Goal: Task Accomplishment & Management: Complete application form

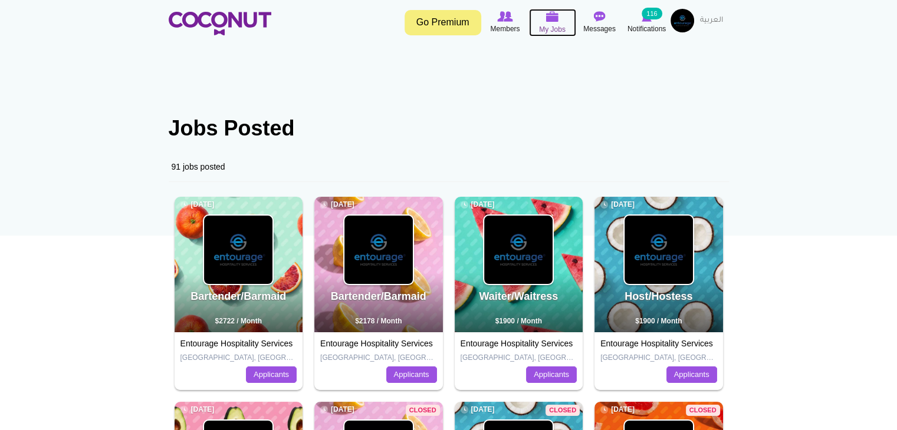
click at [552, 20] on img at bounding box center [552, 16] width 13 height 11
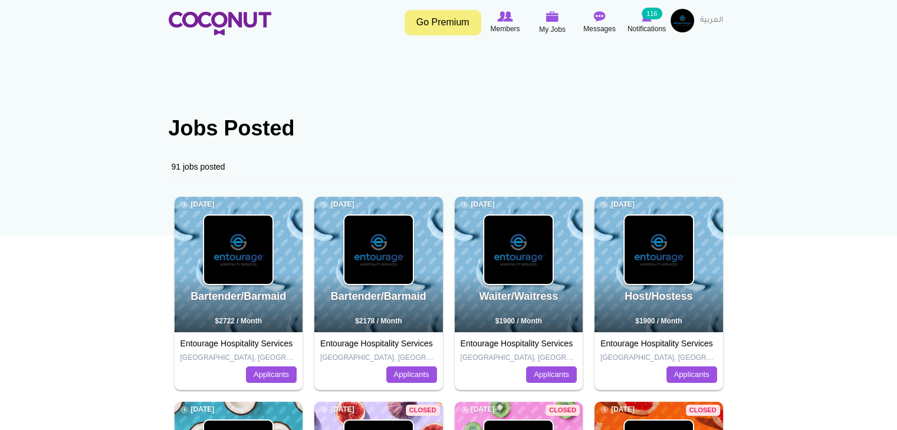
click at [679, 19] on img at bounding box center [682, 21] width 24 height 24
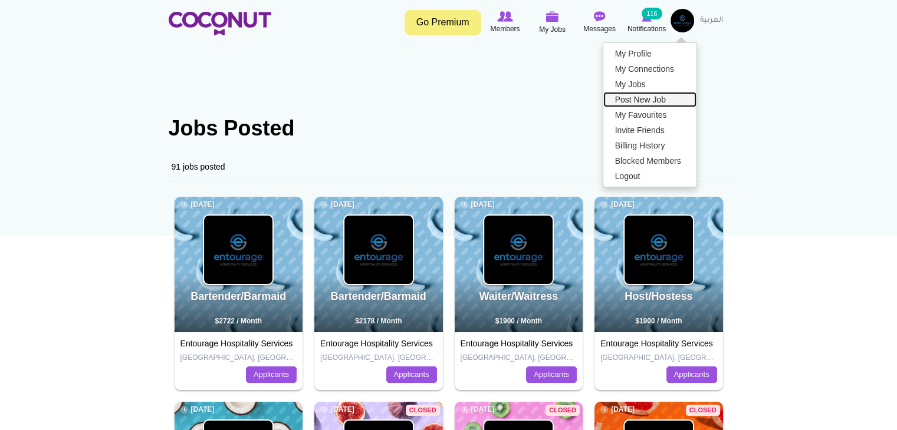
click at [641, 101] on link "Post New Job" at bounding box center [649, 99] width 93 height 15
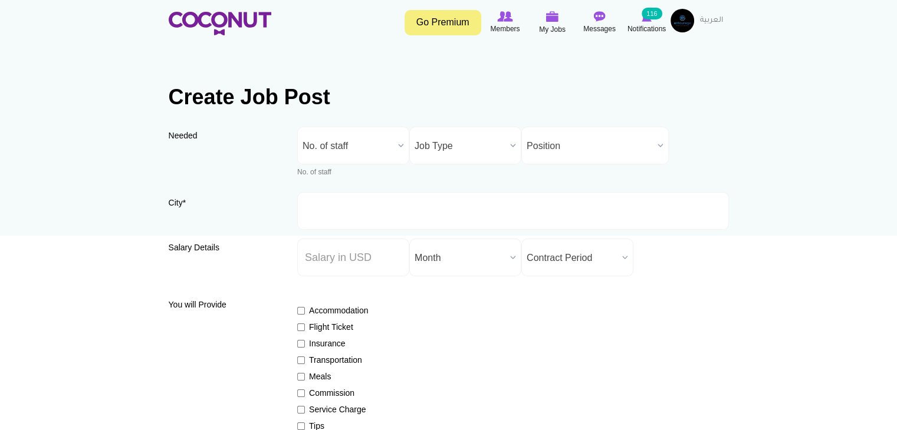
click at [345, 139] on span "No. of staff" at bounding box center [347, 146] width 91 height 38
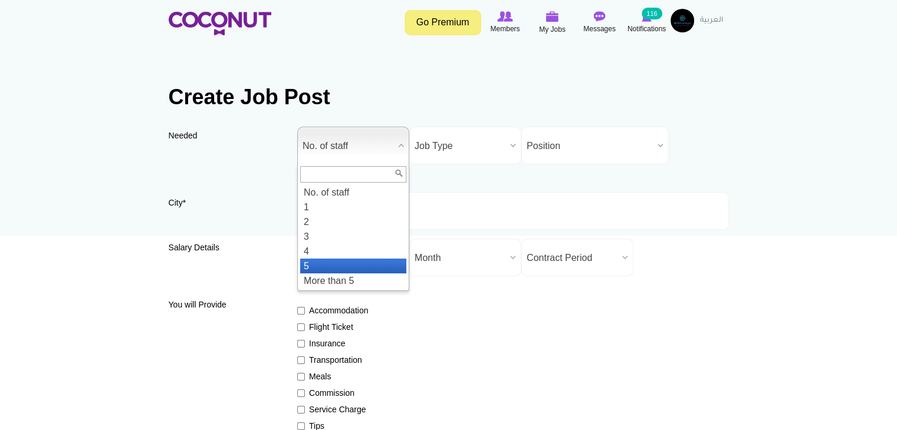
click at [343, 267] on li "5" at bounding box center [353, 266] width 106 height 15
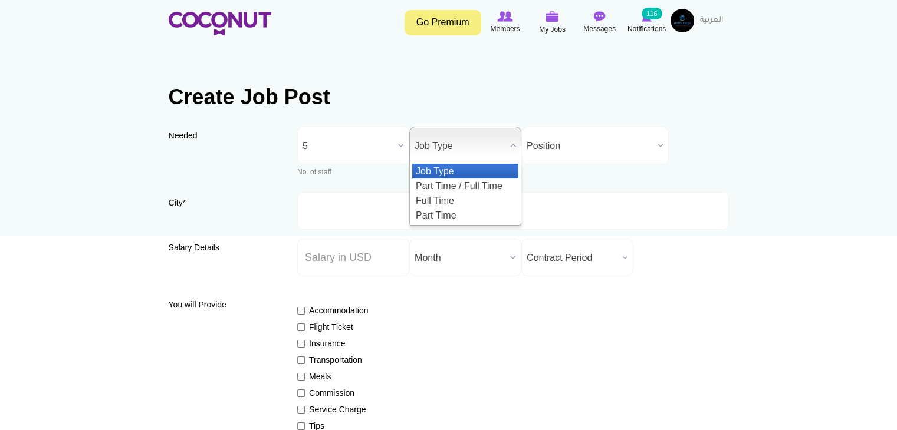
click at [449, 139] on span "Job Type" at bounding box center [459, 146] width 91 height 38
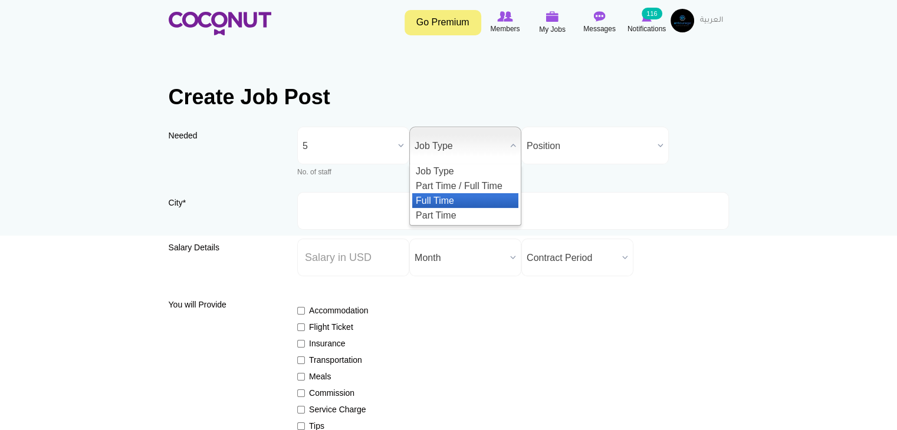
click at [435, 204] on li "Full Time" at bounding box center [465, 200] width 106 height 15
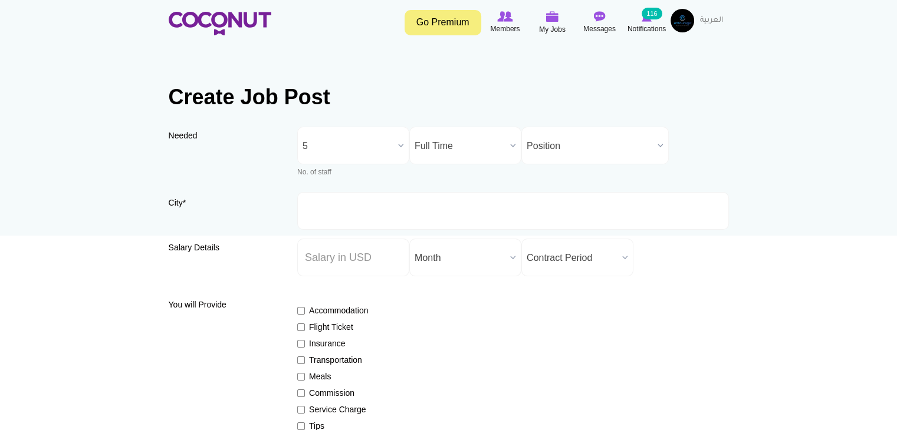
click at [557, 153] on span "Position" at bounding box center [589, 146] width 126 height 38
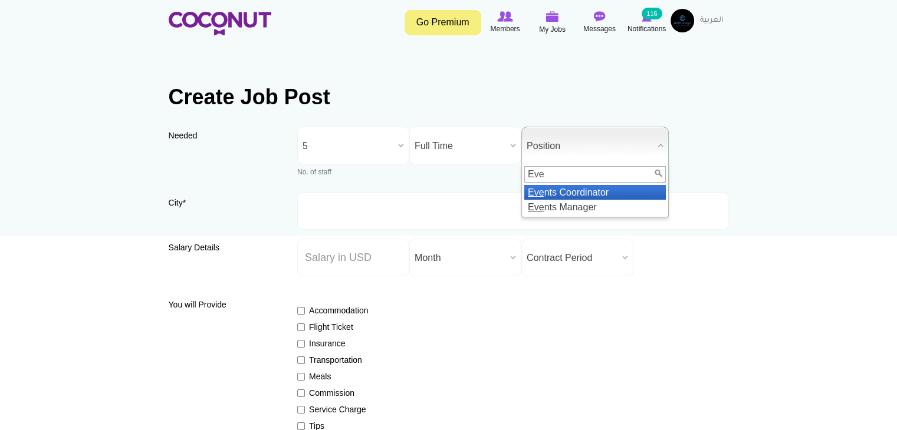
type input "Eve"
click at [601, 189] on li "Eve nts Coordinator" at bounding box center [595, 192] width 142 height 15
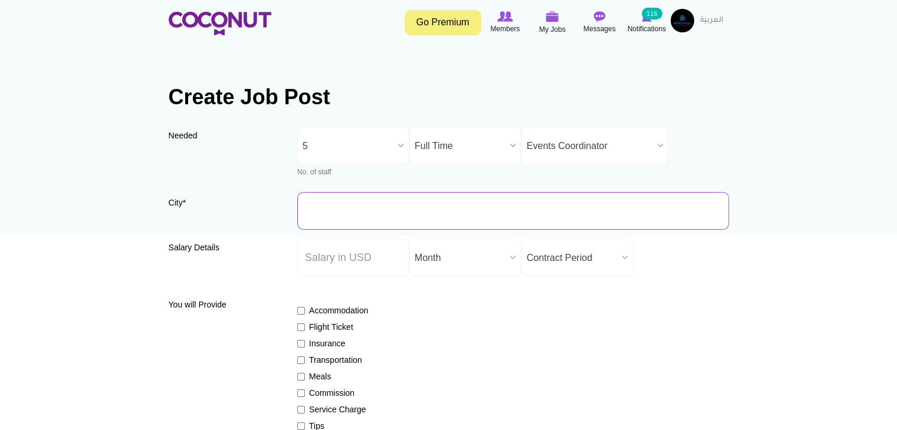
click at [325, 206] on input "City *" at bounding box center [513, 211] width 432 height 38
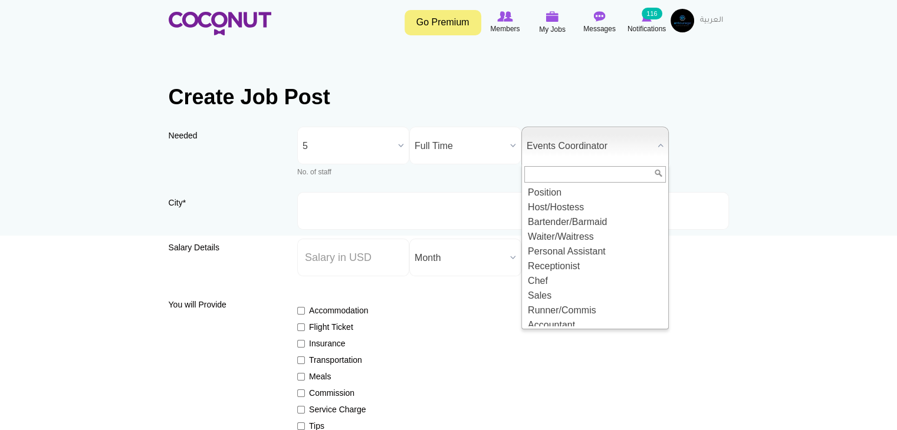
click at [577, 153] on span "Events Coordinator" at bounding box center [589, 146] width 126 height 38
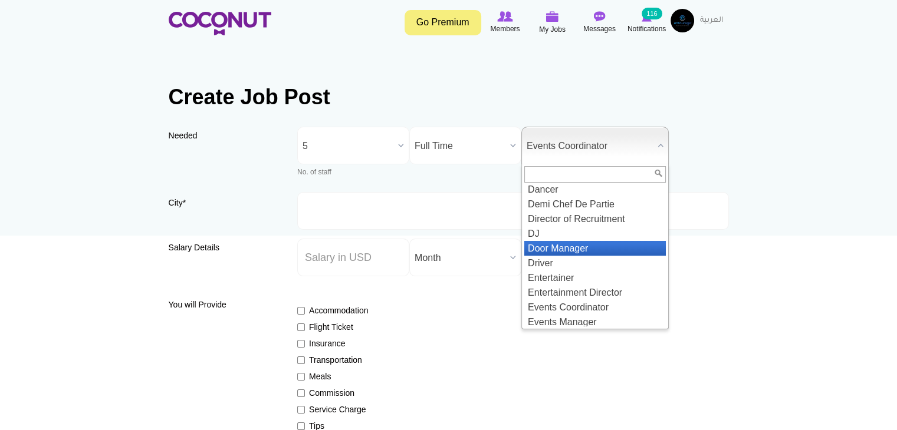
scroll to position [519, 0]
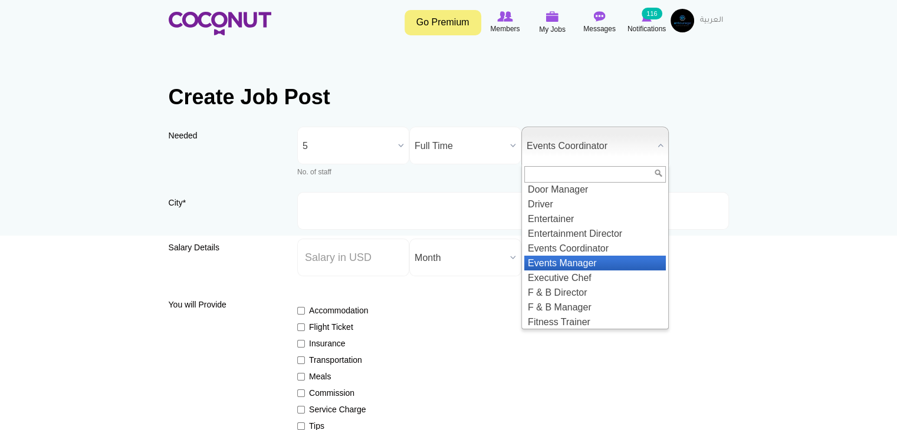
click at [556, 271] on li "Events Manager" at bounding box center [595, 263] width 142 height 15
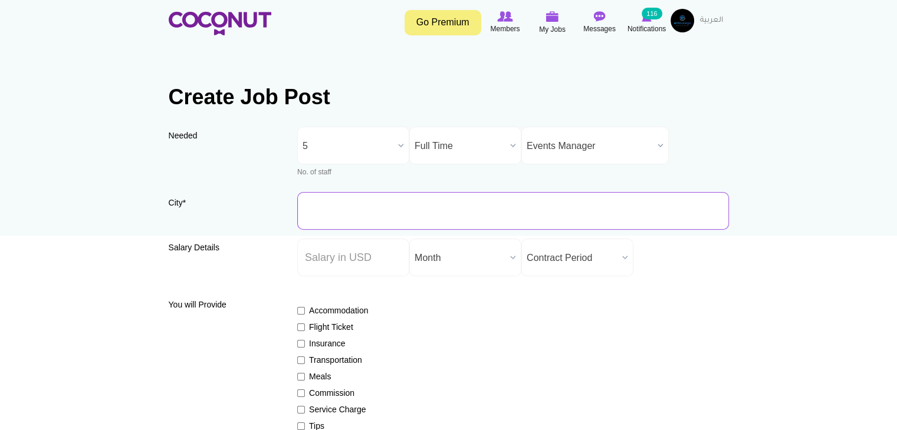
click at [409, 205] on input "City *" at bounding box center [513, 211] width 432 height 38
type input "[GEOGRAPHIC_DATA], [GEOGRAPHIC_DATA]"
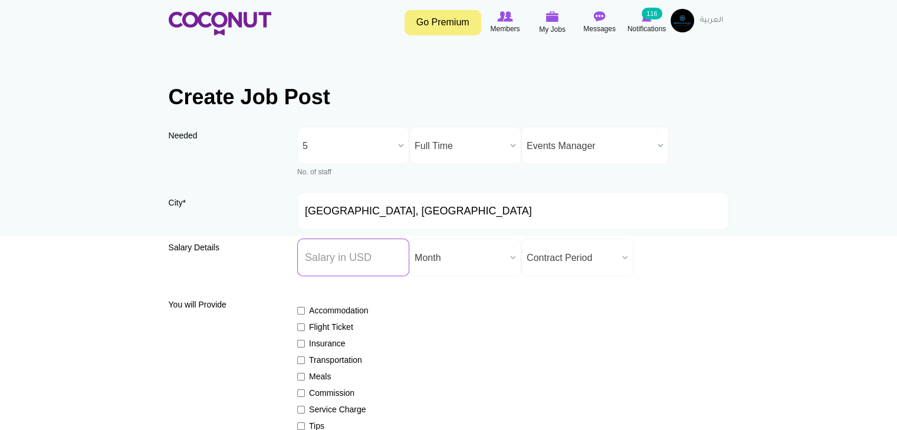
click at [375, 262] on input "Salary ($) *" at bounding box center [353, 258] width 112 height 38
type input "2700"
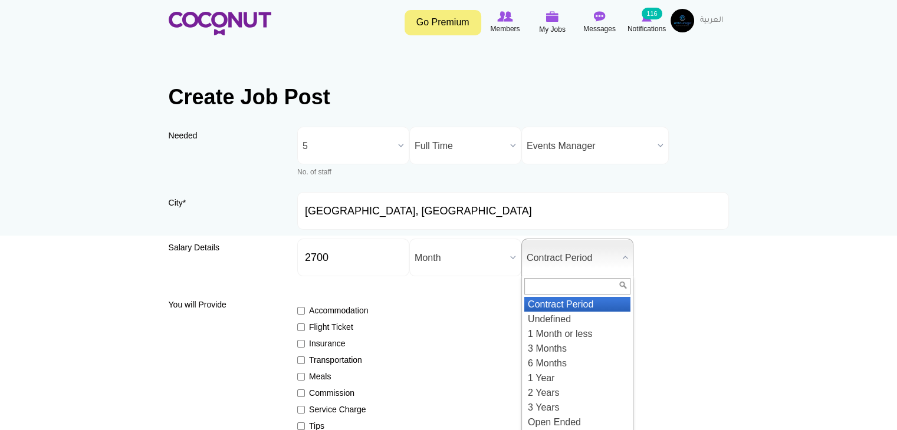
click at [551, 269] on span "Contract Period" at bounding box center [571, 258] width 91 height 38
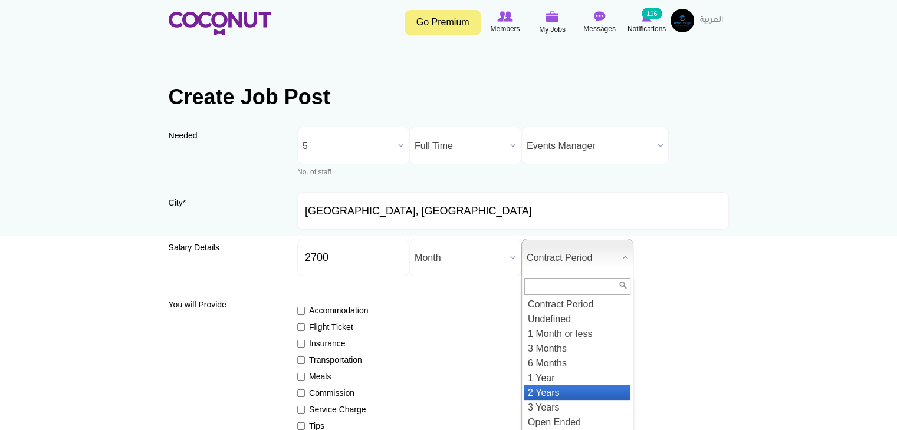
click at [557, 391] on li "2 Years" at bounding box center [577, 393] width 106 height 15
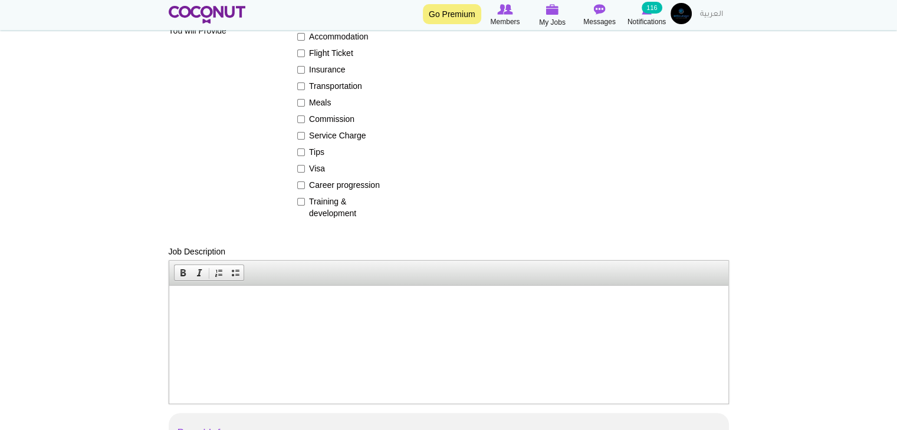
scroll to position [295, 0]
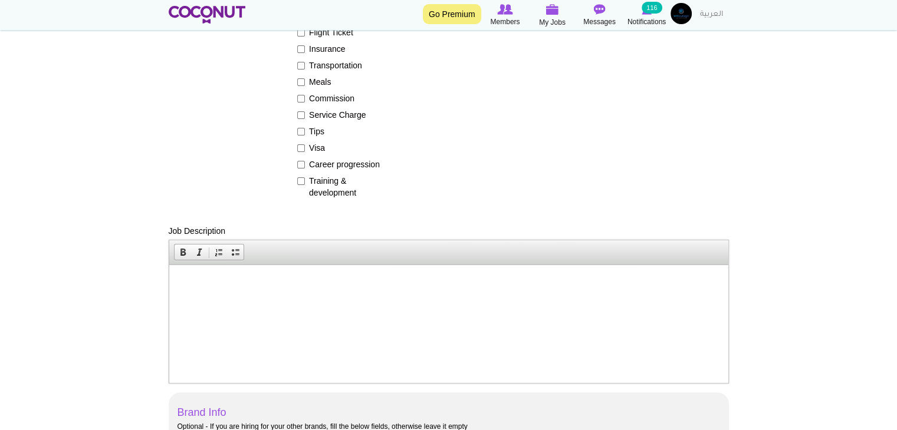
click at [381, 281] on p at bounding box center [447, 283] width 535 height 12
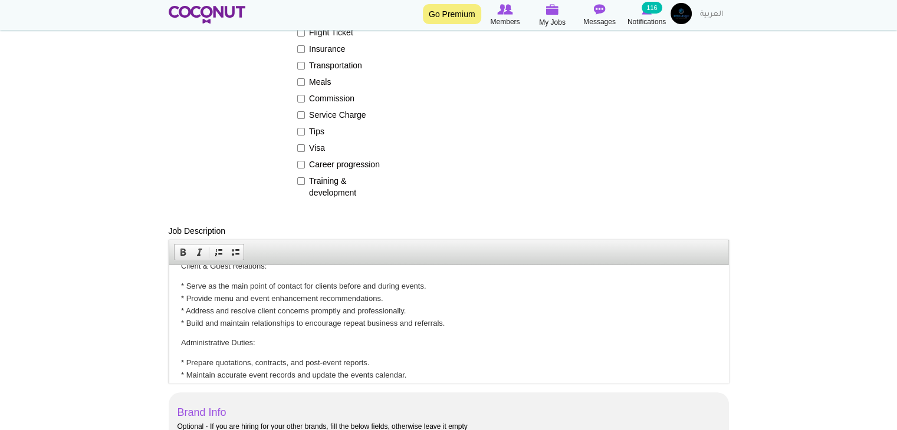
scroll to position [0, 0]
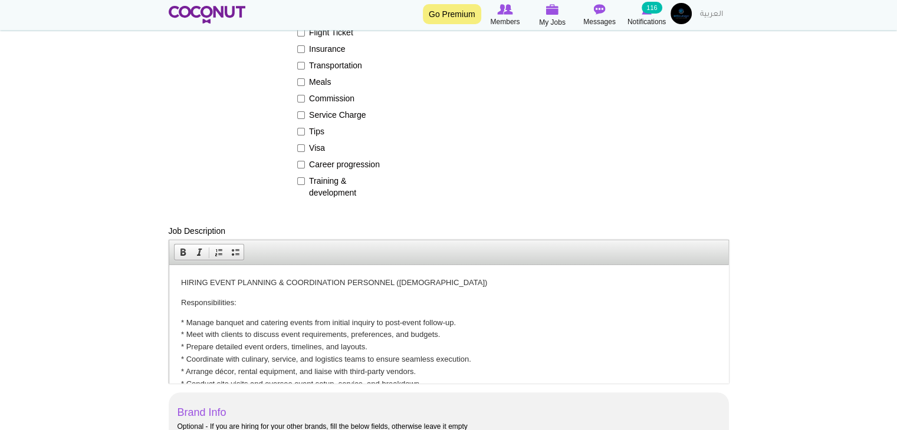
click at [418, 277] on p "HIRING EVENT PLANNING & COORDINATION PERSONNEL ([DEMOGRAPHIC_DATA])" at bounding box center [447, 283] width 535 height 12
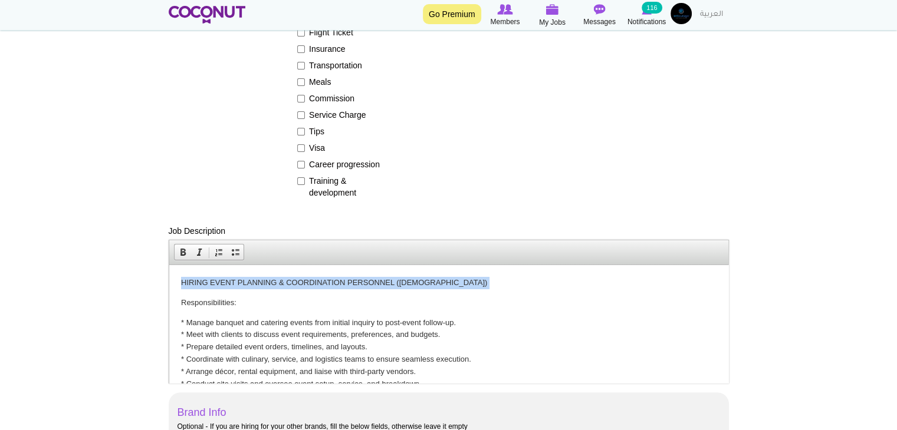
click at [418, 277] on p "HIRING EVENT PLANNING & COORDINATION PERSONNEL ([DEMOGRAPHIC_DATA])" at bounding box center [447, 283] width 535 height 12
click at [178, 254] on span at bounding box center [182, 252] width 9 height 9
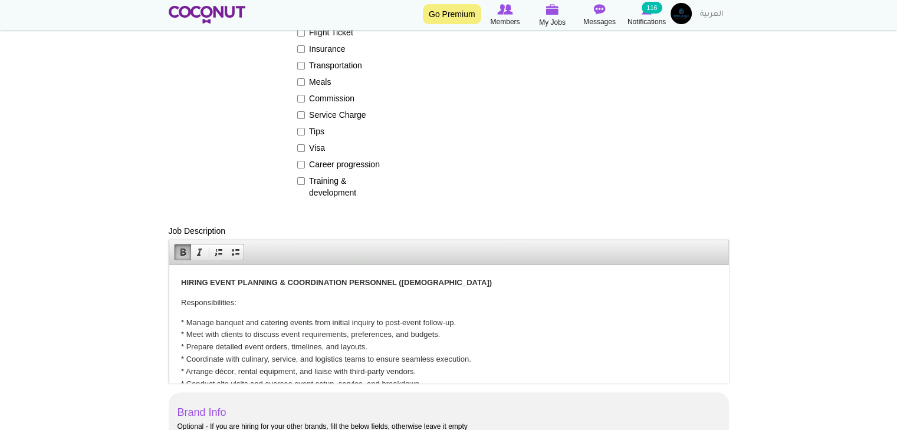
click at [201, 297] on p "Responsibilities:" at bounding box center [447, 303] width 535 height 12
click at [181, 255] on span at bounding box center [182, 252] width 9 height 9
click at [200, 255] on span at bounding box center [199, 252] width 9 height 9
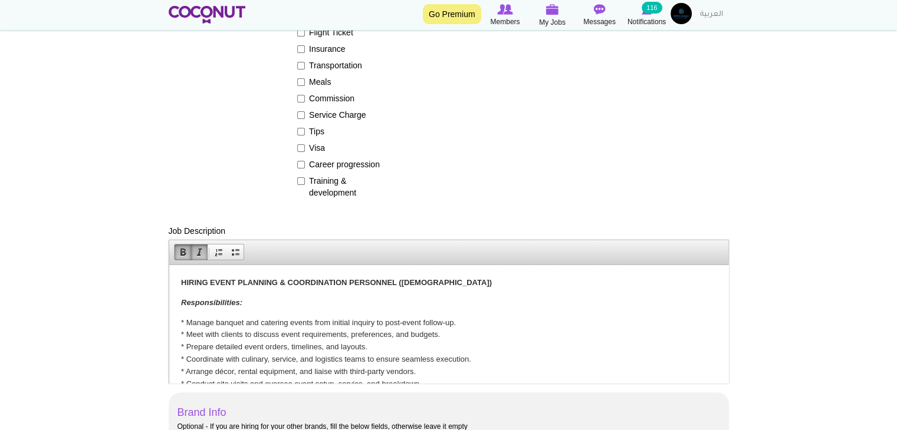
click at [203, 298] on strong "Responsibilities:" at bounding box center [210, 302] width 61 height 9
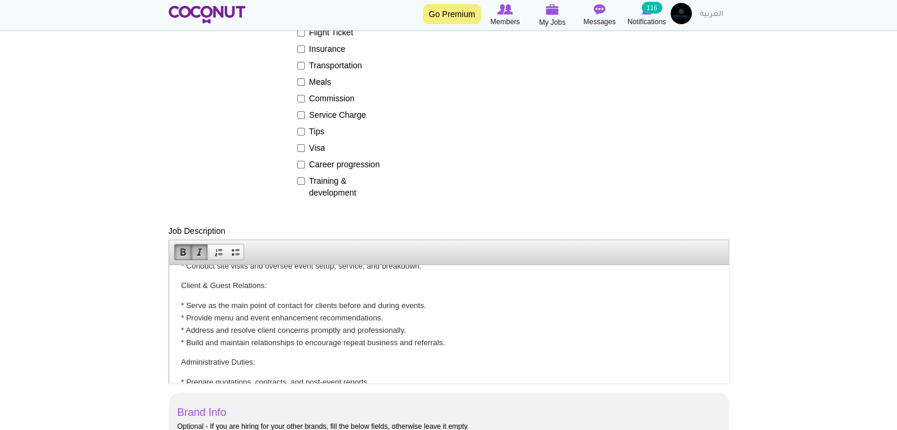
scroll to position [59, 0]
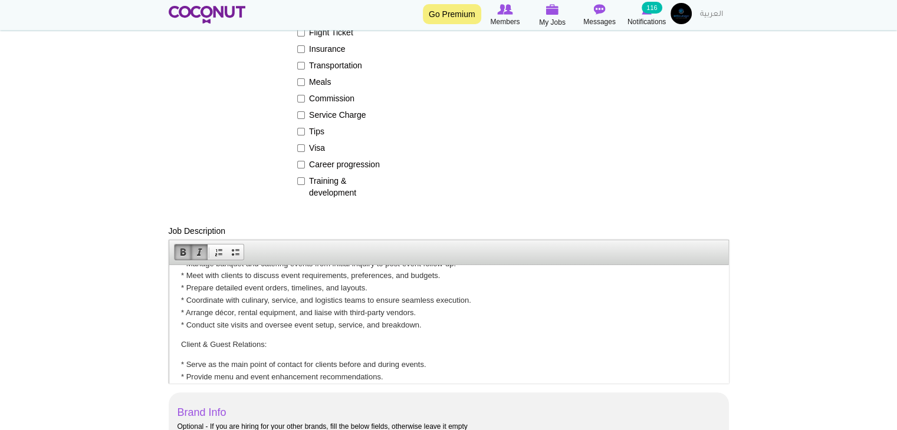
click at [222, 340] on p "Client & Guest Relations:" at bounding box center [447, 344] width 535 height 12
click at [186, 249] on span at bounding box center [182, 252] width 9 height 9
click at [206, 253] on link "Italic" at bounding box center [199, 252] width 17 height 15
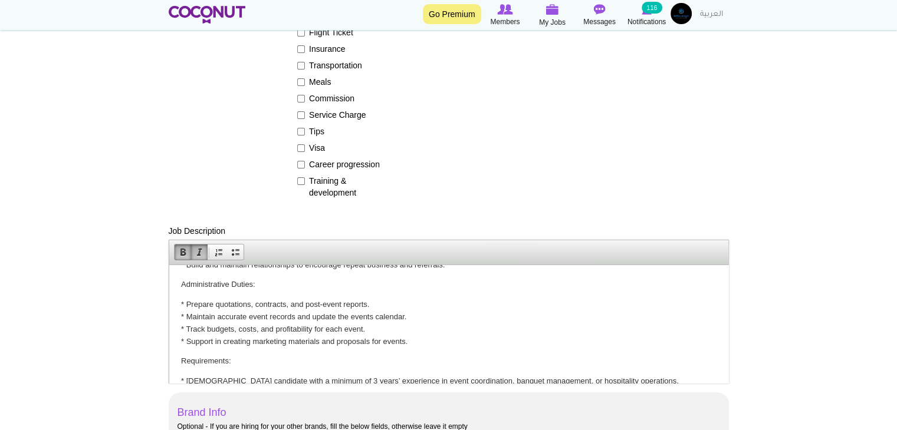
scroll to position [177, 0]
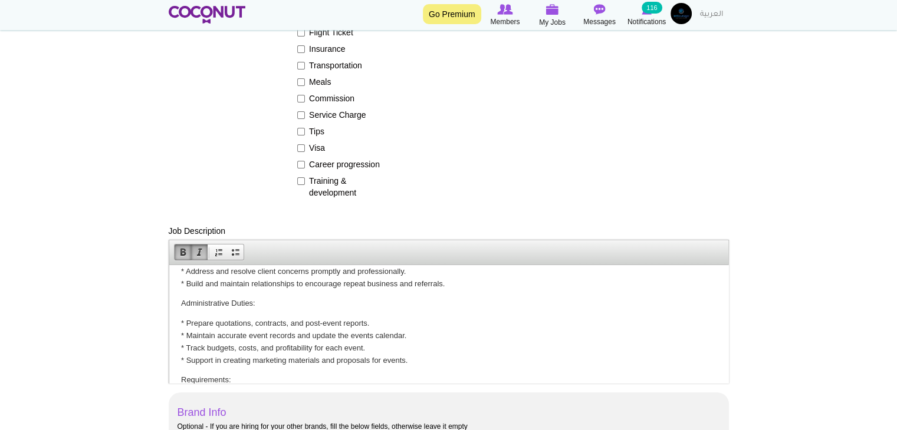
click at [225, 307] on p "Administrative Duties:" at bounding box center [447, 303] width 535 height 12
click at [182, 257] on link "Bold" at bounding box center [183, 252] width 17 height 15
click at [202, 254] on span at bounding box center [199, 252] width 9 height 9
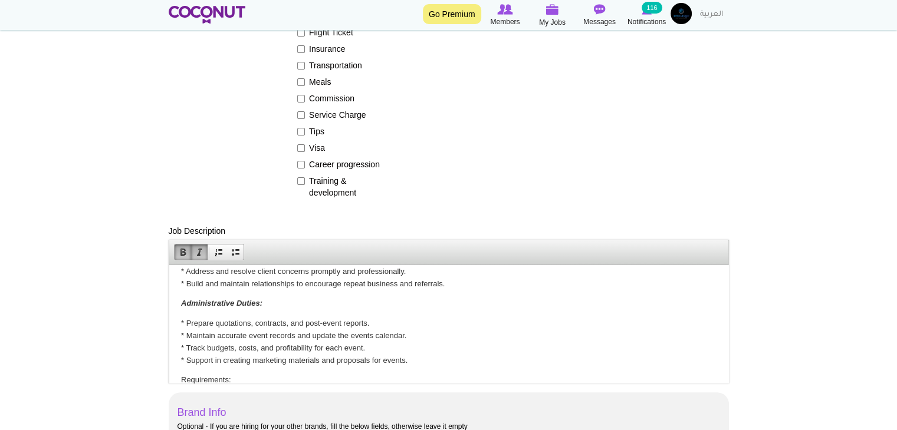
click at [209, 307] on strong "Administrative Duties:" at bounding box center [220, 302] width 81 height 9
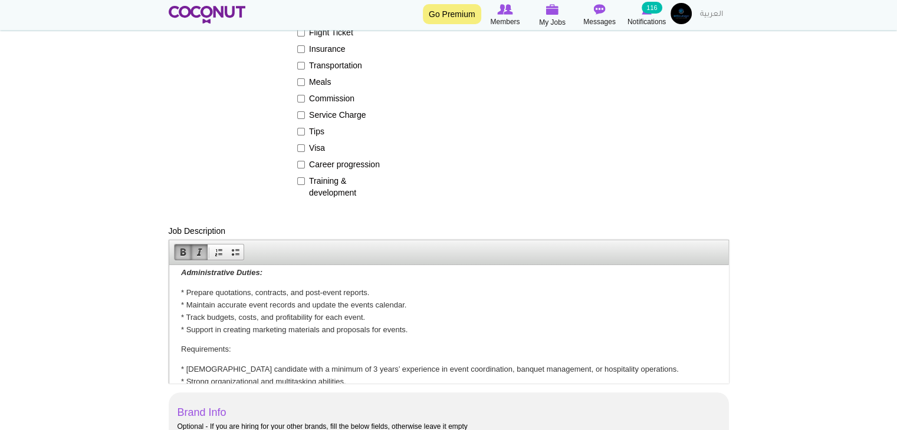
scroll to position [236, 0]
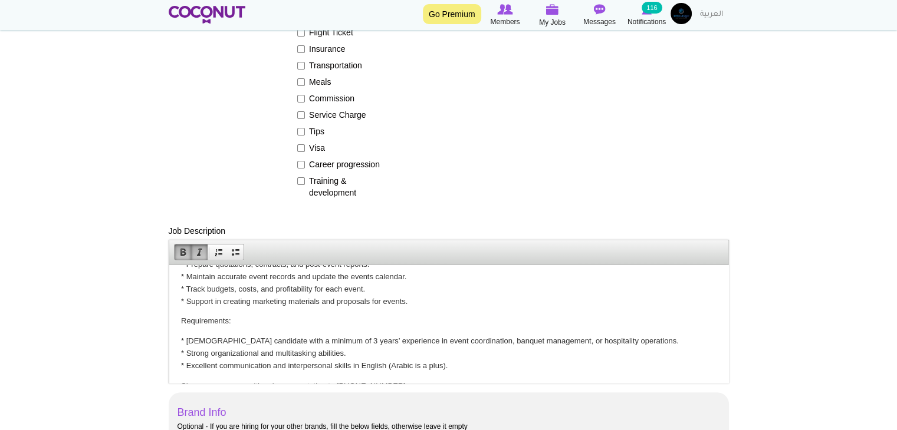
click at [216, 317] on p "Requirements:" at bounding box center [447, 321] width 535 height 12
click at [185, 253] on span at bounding box center [182, 252] width 9 height 9
click at [205, 251] on link "Italic" at bounding box center [199, 252] width 17 height 15
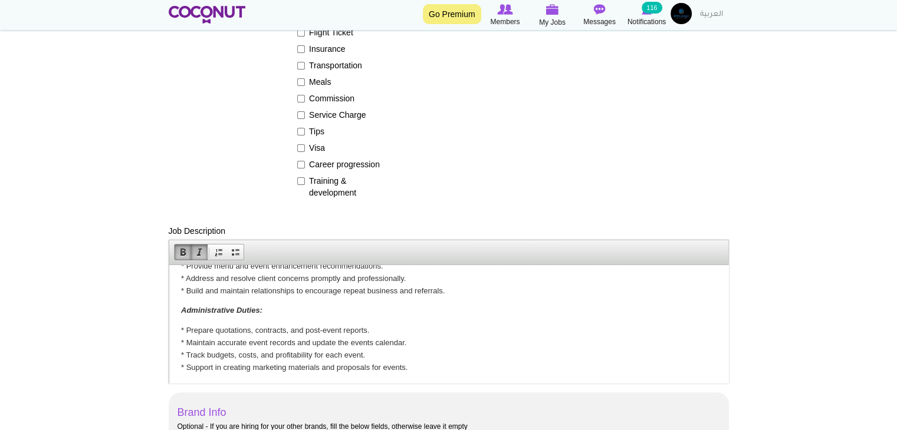
scroll to position [256, 0]
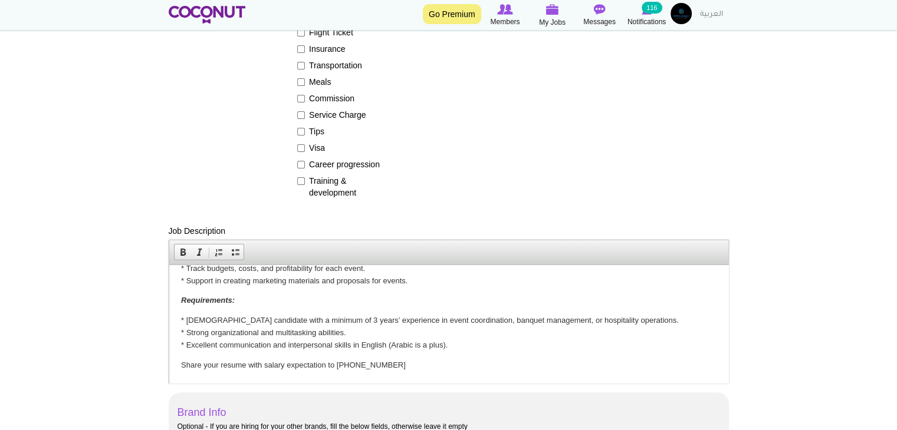
click at [232, 371] on html "HIRING EVENT PLANNING & COORDINATION PERSONNEL ([DEMOGRAPHIC_DATA]) Responsibil…" at bounding box center [448, 195] width 559 height 374
click at [183, 251] on span at bounding box center [182, 252] width 9 height 9
click at [209, 310] on body "HIRING EVENT PLANNING & COORDINATION PERSONNEL ([DEMOGRAPHIC_DATA]) Responsibil…" at bounding box center [447, 195] width 535 height 351
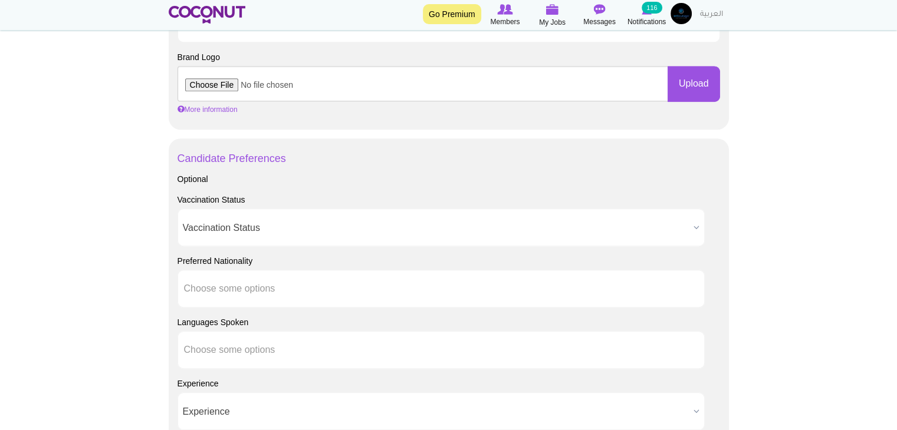
scroll to position [766, 0]
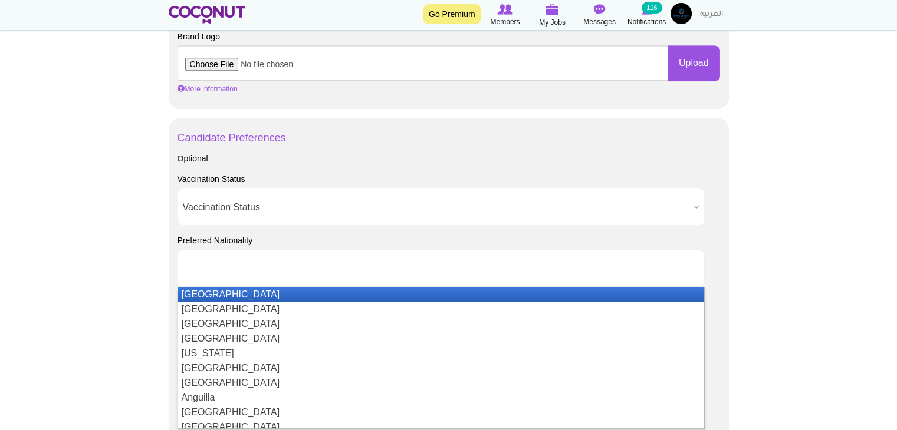
click at [324, 274] on ul at bounding box center [440, 268] width 527 height 38
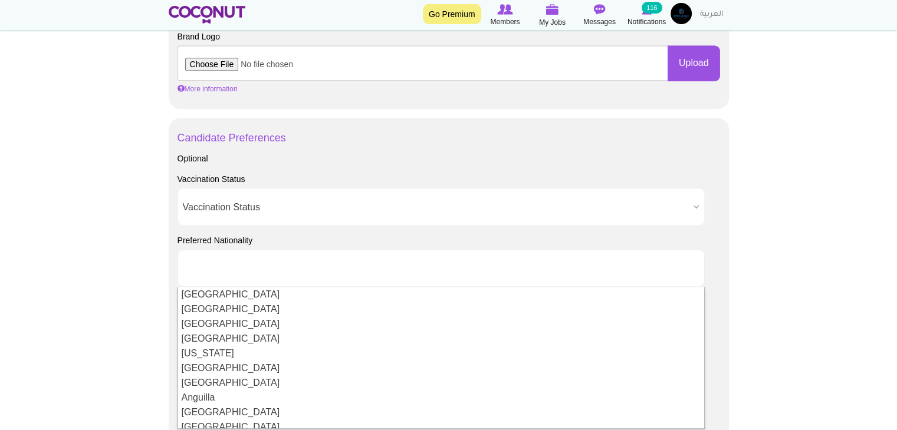
click at [104, 317] on body "Toggle navigation Go Premium Members My Jobs Post a Job Messages Notifications …" at bounding box center [448, 80] width 897 height 1692
type input "Choose some options"
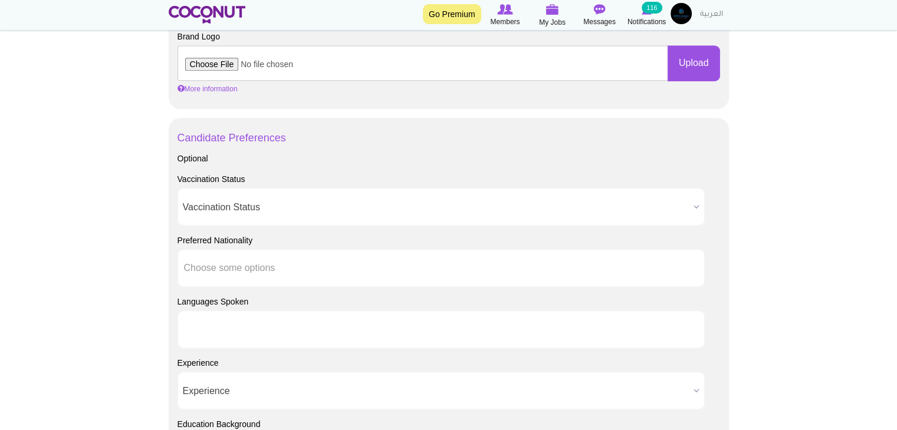
click at [285, 331] on input "text" at bounding box center [237, 329] width 106 height 11
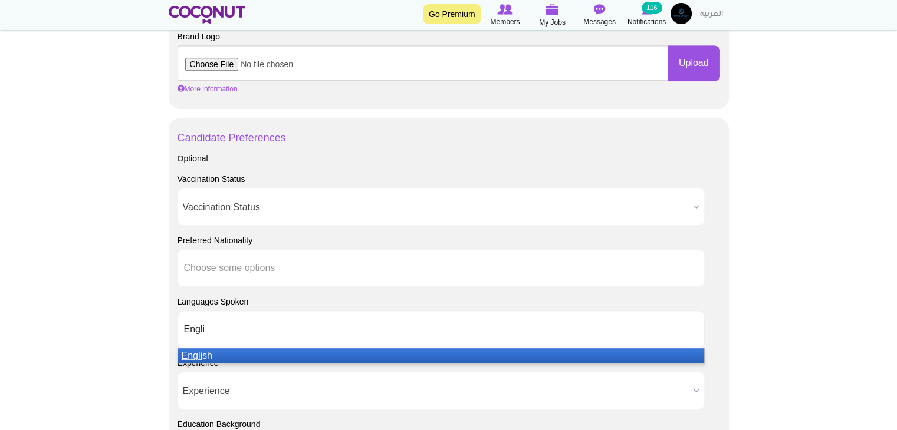
type input "Engli"
click at [271, 357] on li "Engli sh" at bounding box center [441, 355] width 526 height 15
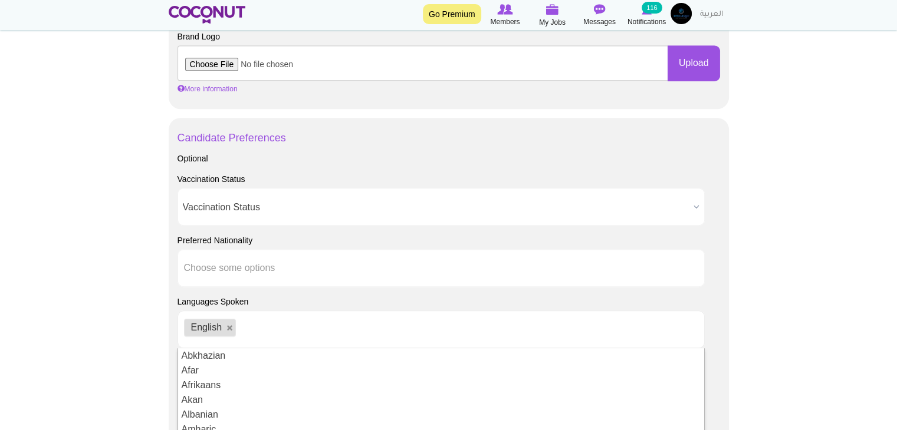
click at [82, 314] on body "Toggle navigation Go Premium Members My Jobs Post a Job Messages Notifications …" at bounding box center [448, 80] width 897 height 1692
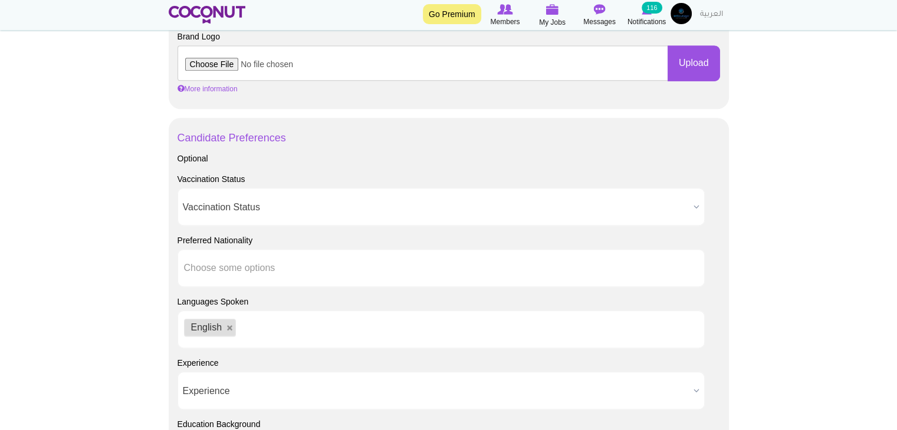
click at [245, 390] on span "Experience" at bounding box center [436, 392] width 506 height 38
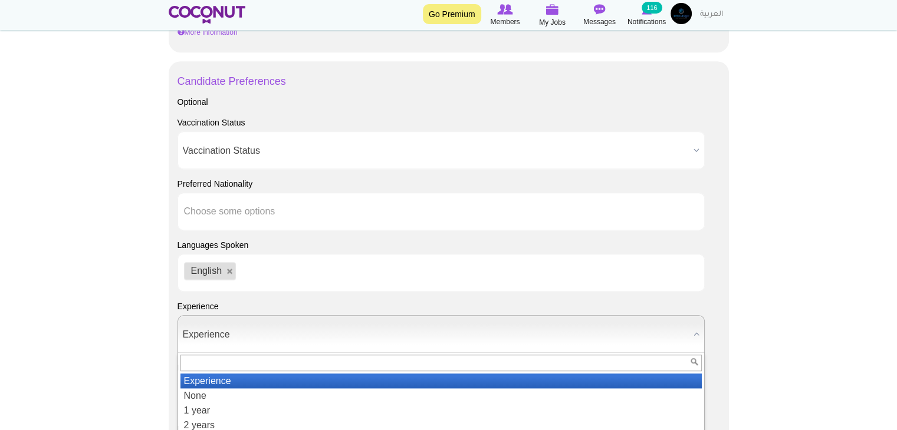
scroll to position [884, 0]
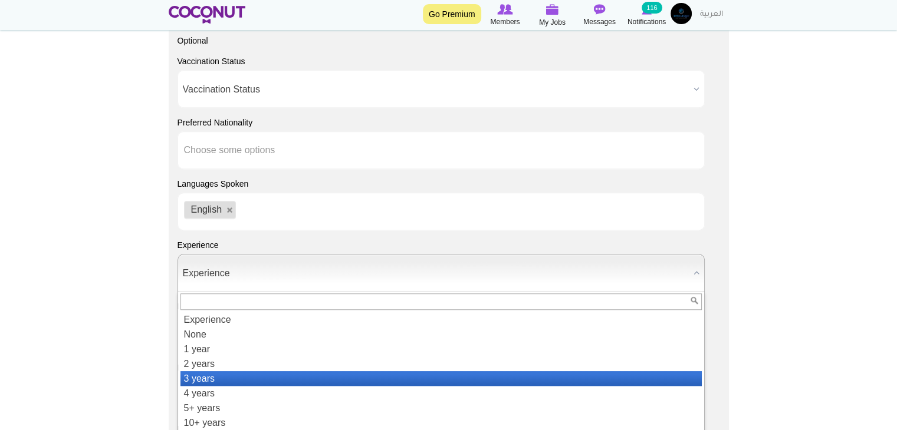
click at [233, 376] on li "3 years" at bounding box center [440, 378] width 521 height 15
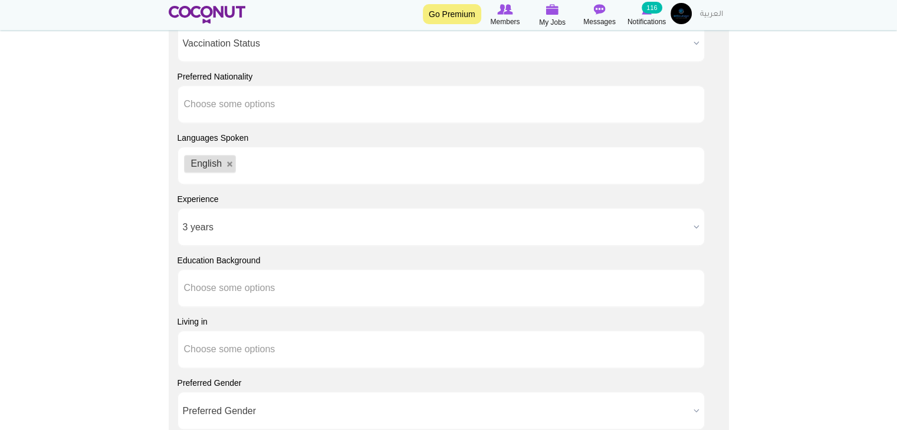
scroll to position [1002, 0]
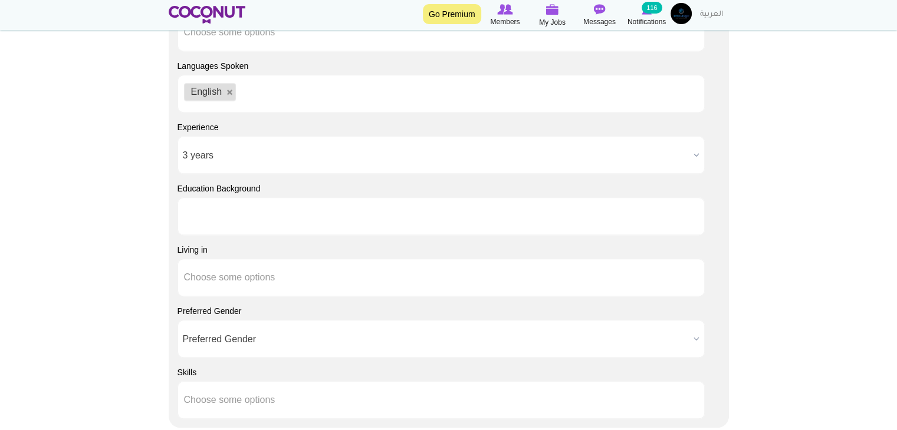
click at [219, 224] on li at bounding box center [237, 216] width 106 height 25
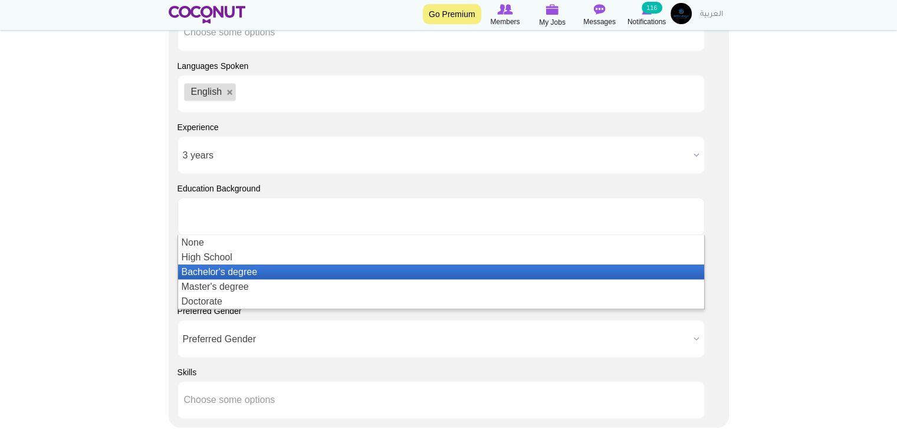
click at [207, 272] on li "Bachelor's degree" at bounding box center [441, 272] width 526 height 15
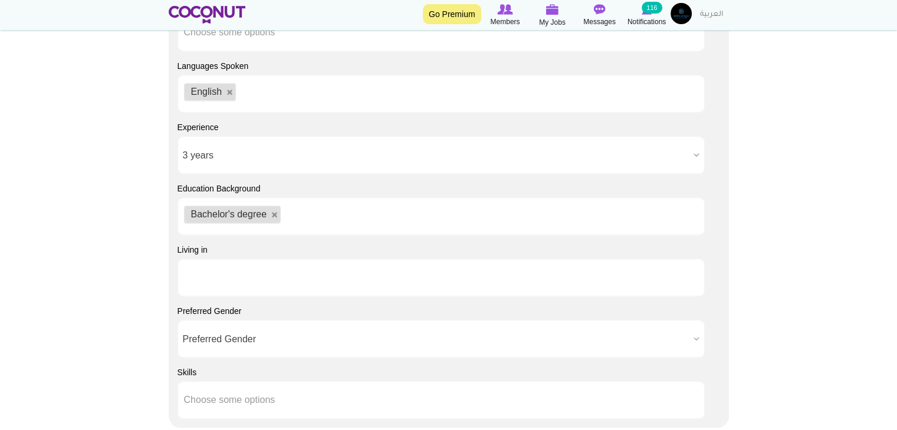
click at [201, 274] on input "text" at bounding box center [237, 277] width 106 height 11
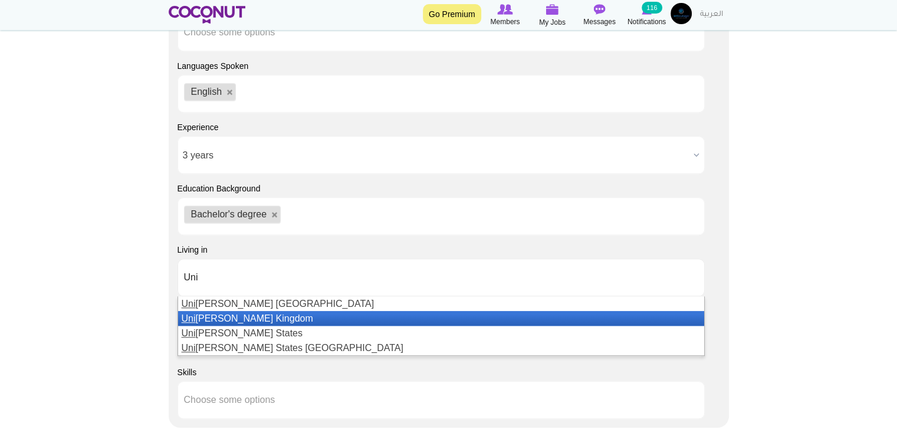
type input "Uni"
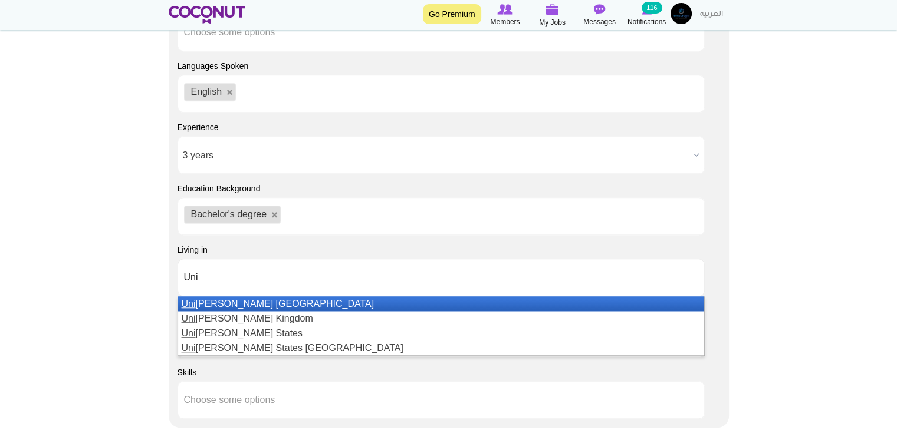
click at [242, 305] on li "[GEOGRAPHIC_DATA][PERSON_NAME]" at bounding box center [441, 304] width 526 height 15
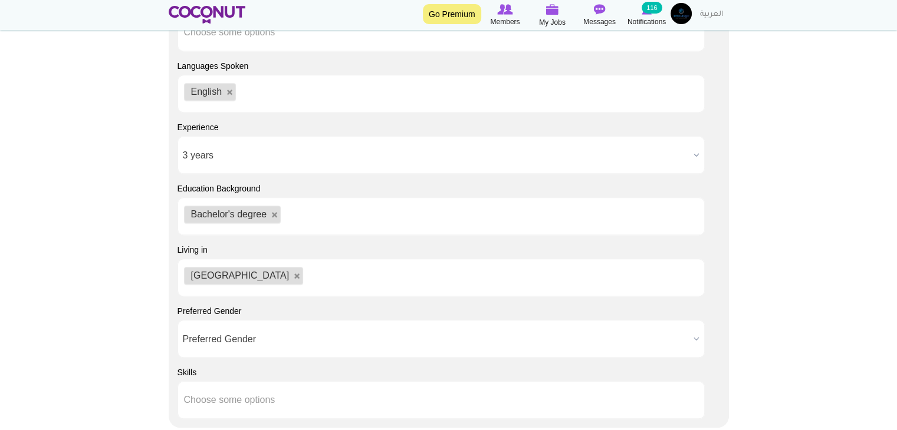
click at [210, 333] on span "Preferred Gender" at bounding box center [436, 340] width 506 height 38
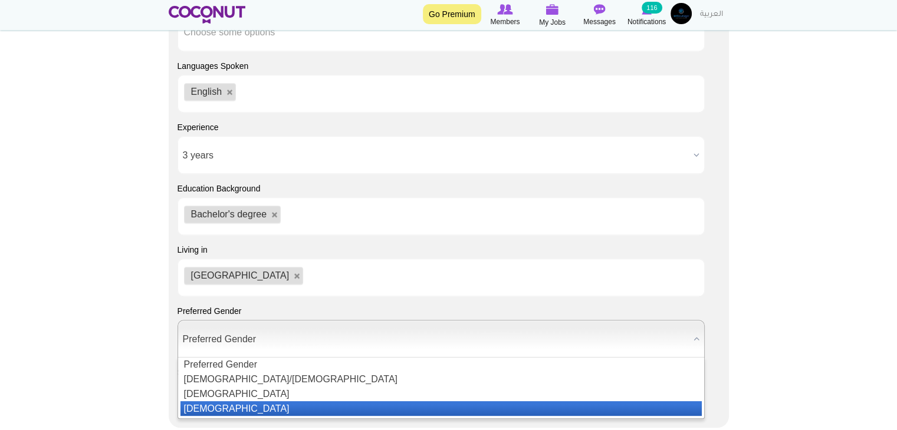
click at [206, 412] on li "[DEMOGRAPHIC_DATA]" at bounding box center [440, 409] width 521 height 15
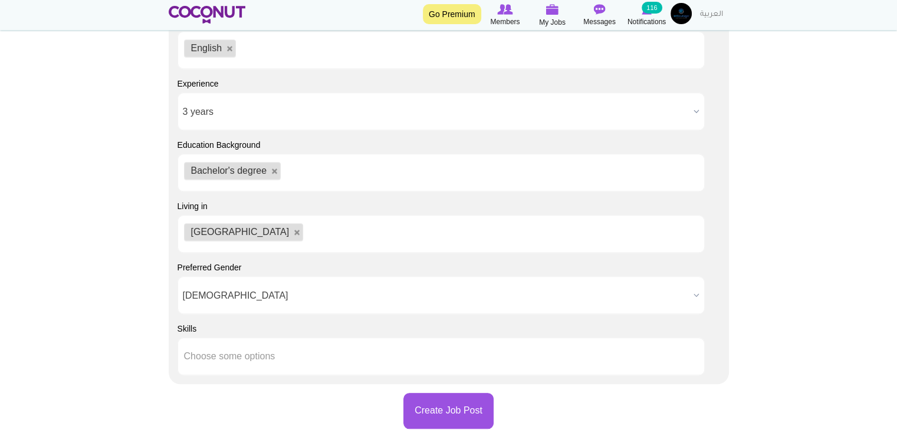
scroll to position [1120, 0]
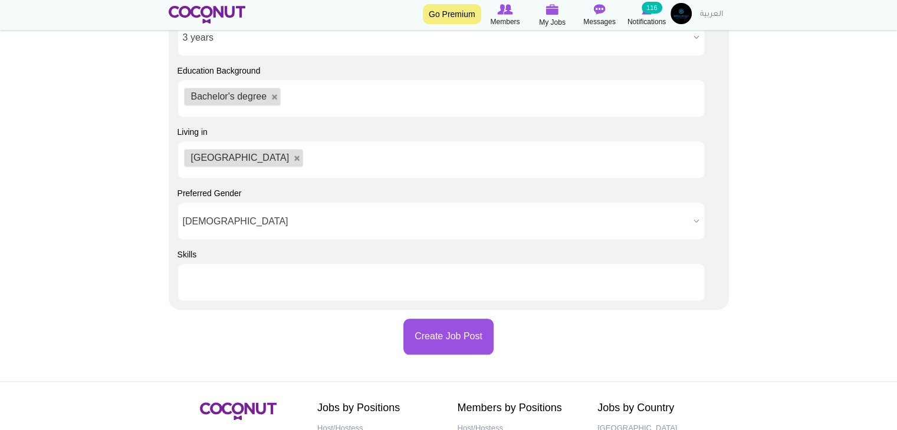
click at [215, 285] on input "text" at bounding box center [237, 282] width 106 height 11
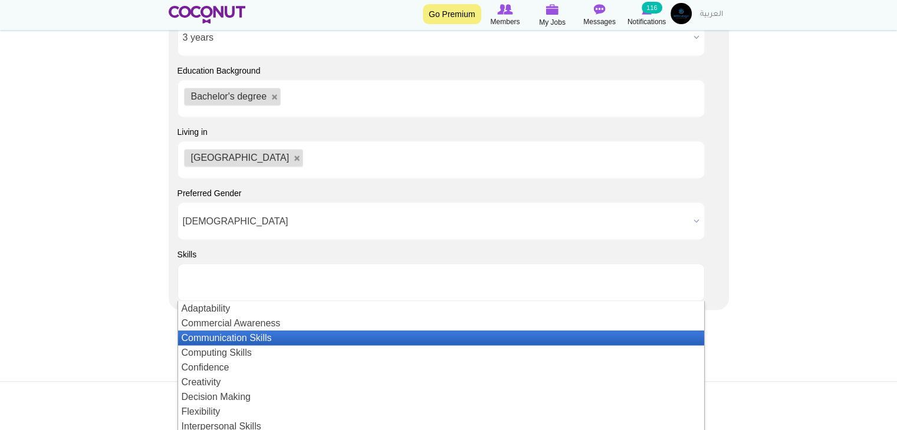
click at [229, 338] on li "Communication Skills" at bounding box center [441, 338] width 526 height 15
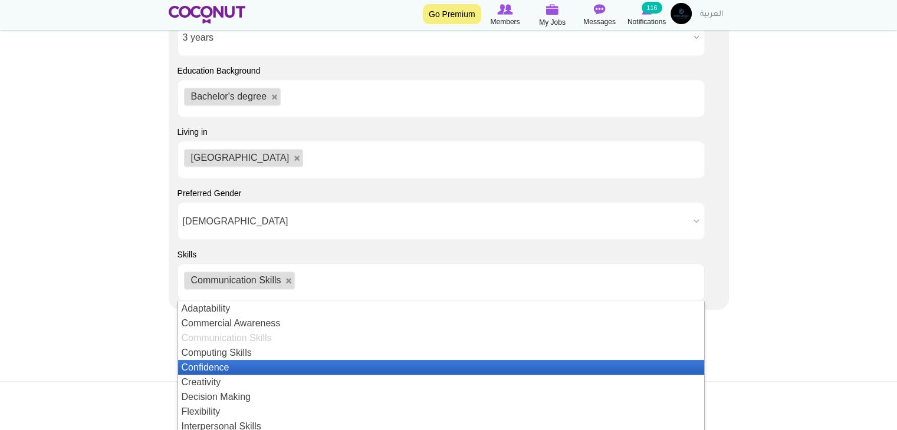
click at [226, 363] on li "Confidence" at bounding box center [441, 367] width 526 height 15
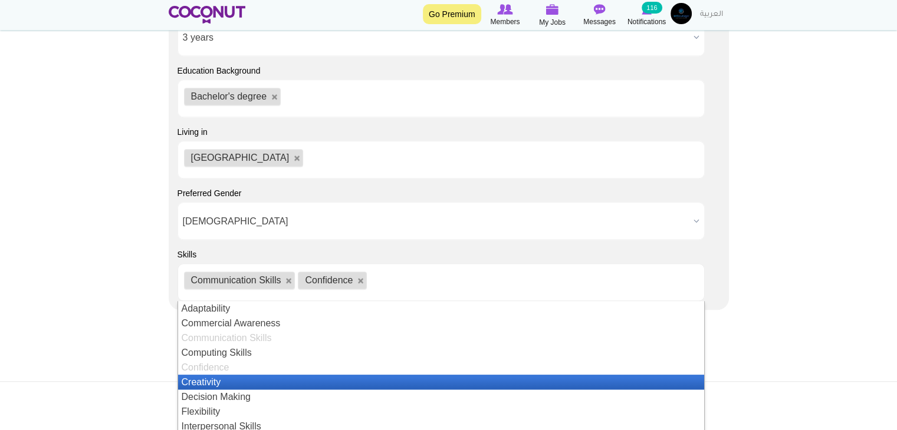
click at [218, 387] on li "Creativity" at bounding box center [441, 382] width 526 height 15
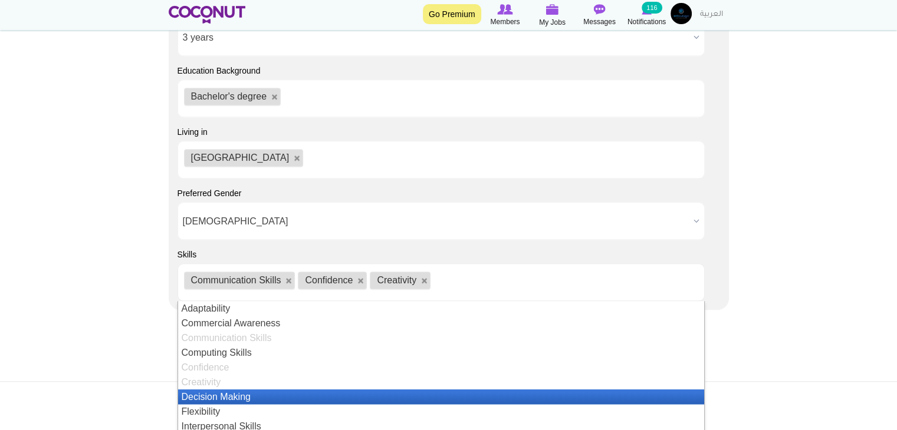
click at [216, 398] on li "Decision Making" at bounding box center [441, 397] width 526 height 15
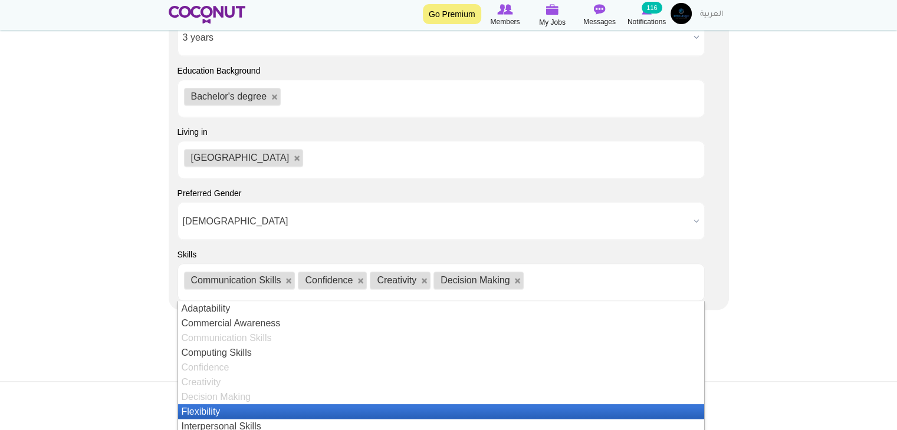
click at [215, 413] on li "Flexibility" at bounding box center [441, 411] width 526 height 15
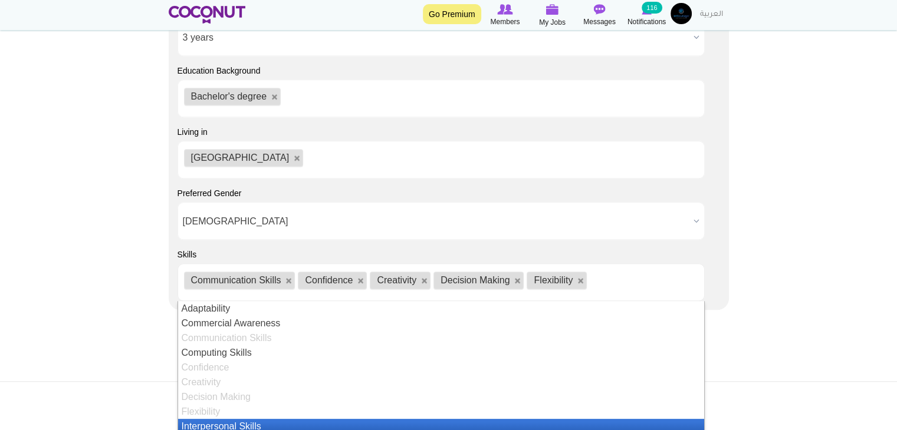
click at [214, 424] on li "Interpersonal Skills" at bounding box center [441, 426] width 526 height 15
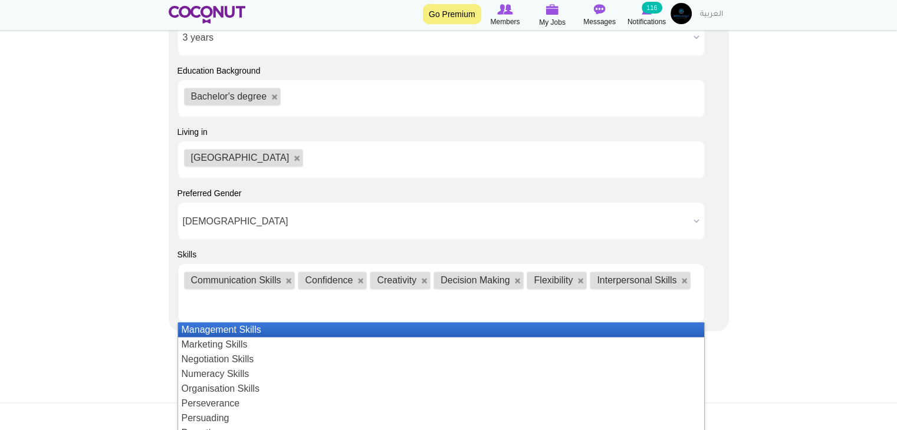
scroll to position [118, 0]
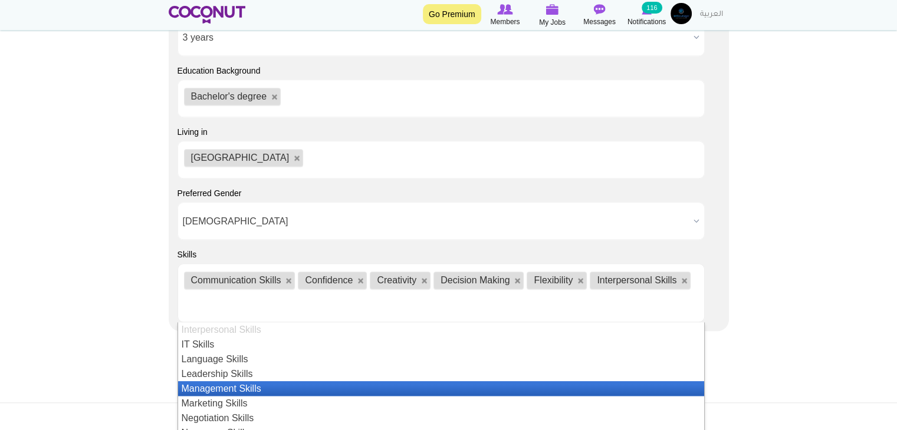
click at [225, 390] on li "Management Skills" at bounding box center [441, 388] width 526 height 15
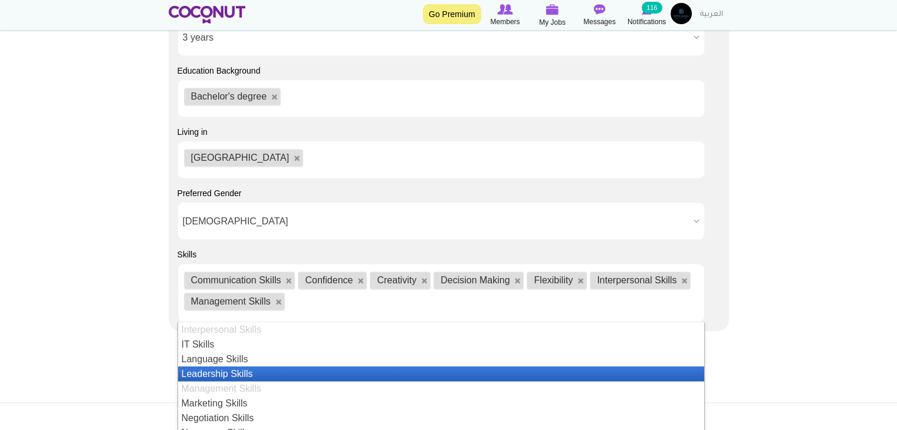
click at [234, 376] on li "Leadership Skills" at bounding box center [441, 374] width 526 height 15
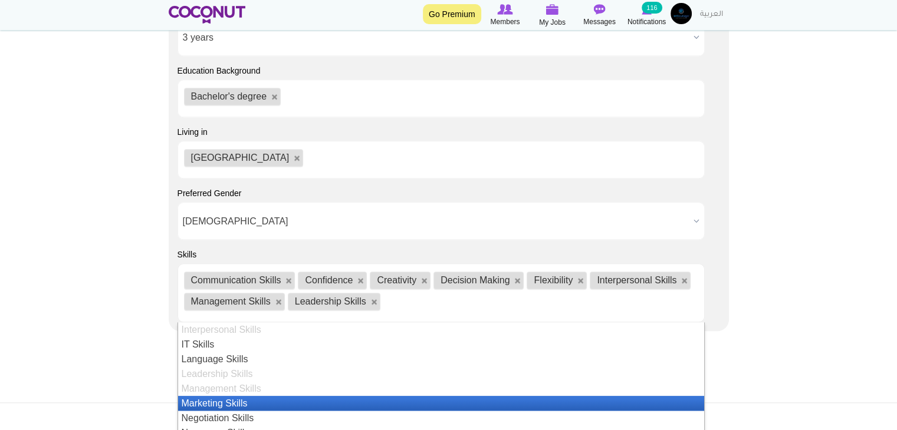
click at [231, 397] on li "Marketing Skills" at bounding box center [441, 403] width 526 height 15
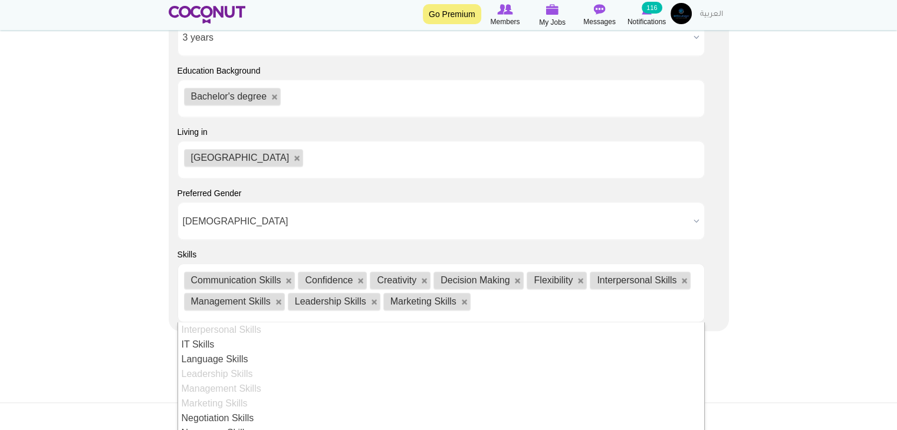
scroll to position [177, 0]
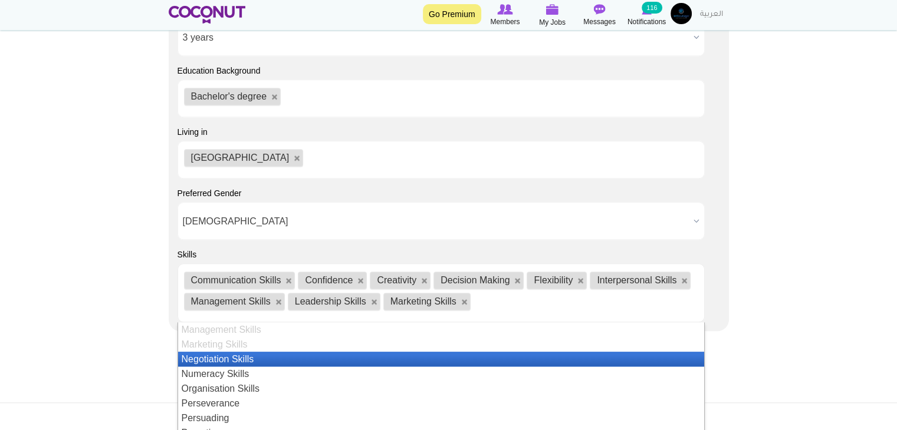
click at [245, 358] on li "Negotiation Skills" at bounding box center [441, 359] width 526 height 15
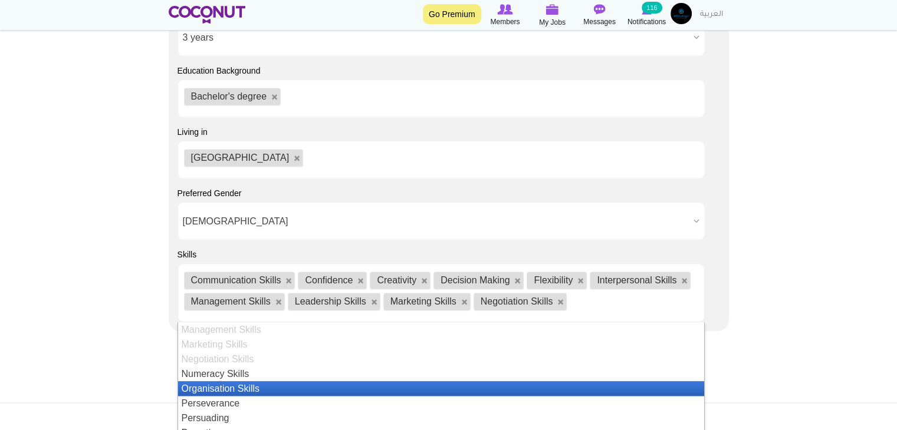
click at [244, 390] on li "Organisation Skills" at bounding box center [441, 388] width 526 height 15
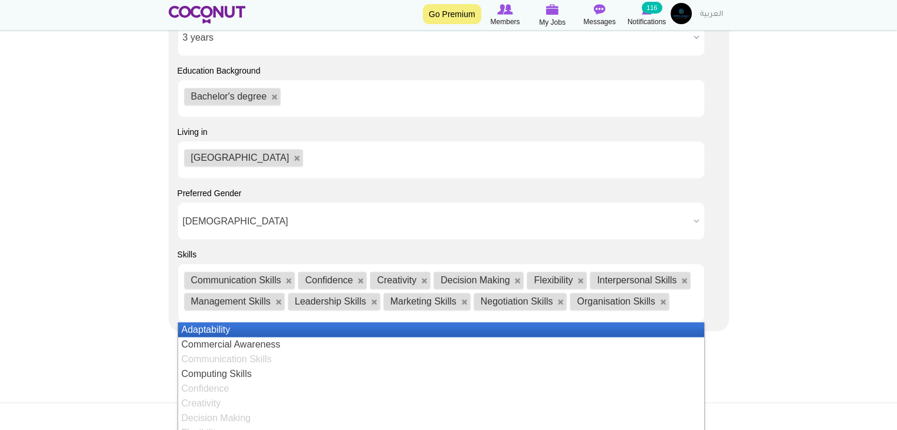
scroll to position [236, 0]
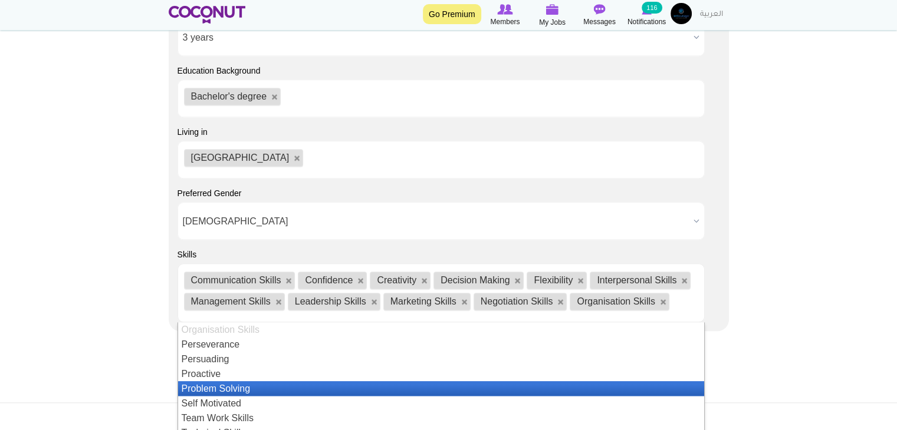
click at [244, 389] on li "Problem Solving" at bounding box center [441, 388] width 526 height 15
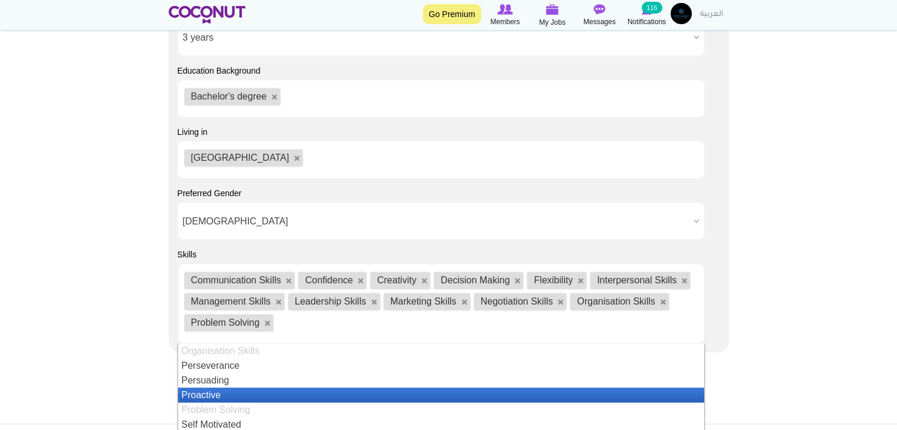
scroll to position [256, 0]
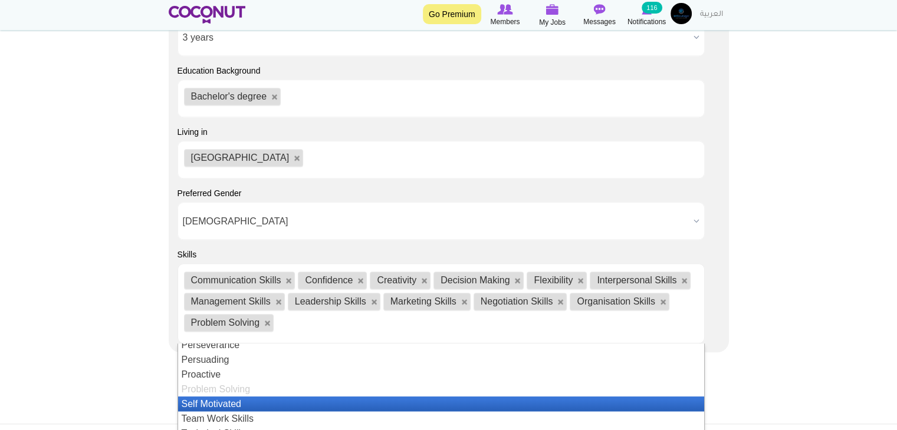
click at [231, 404] on li "Self Motivated" at bounding box center [441, 404] width 526 height 15
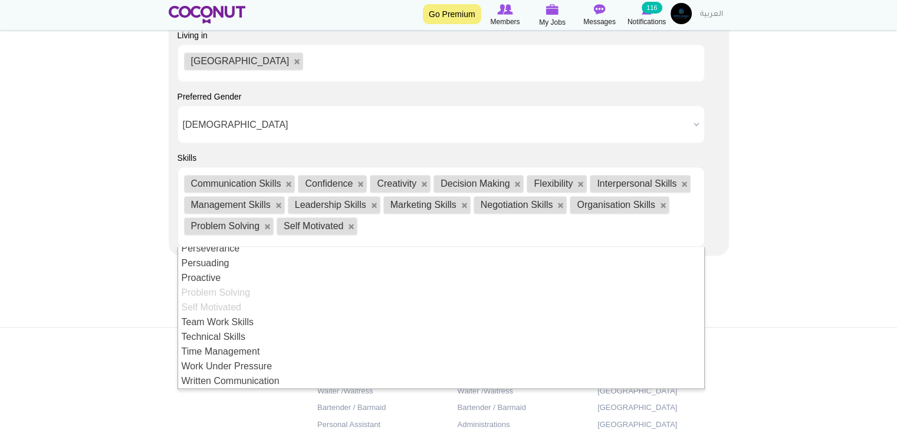
scroll to position [1238, 0]
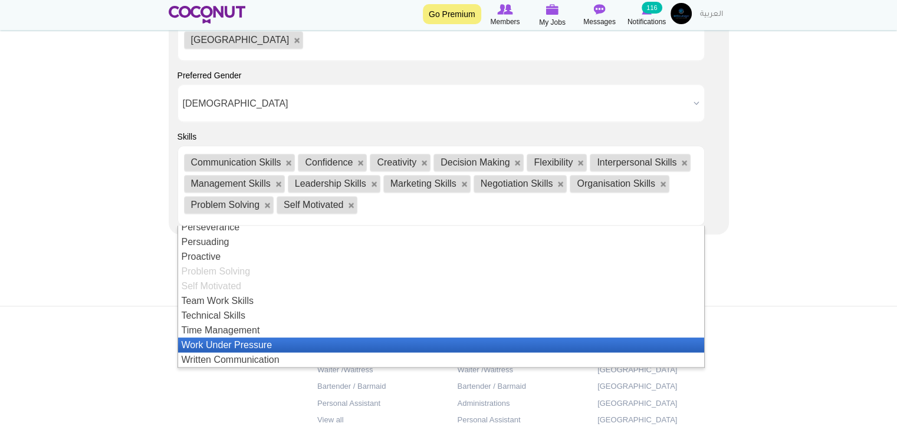
click at [219, 347] on li "Work Under Pressure" at bounding box center [441, 345] width 526 height 15
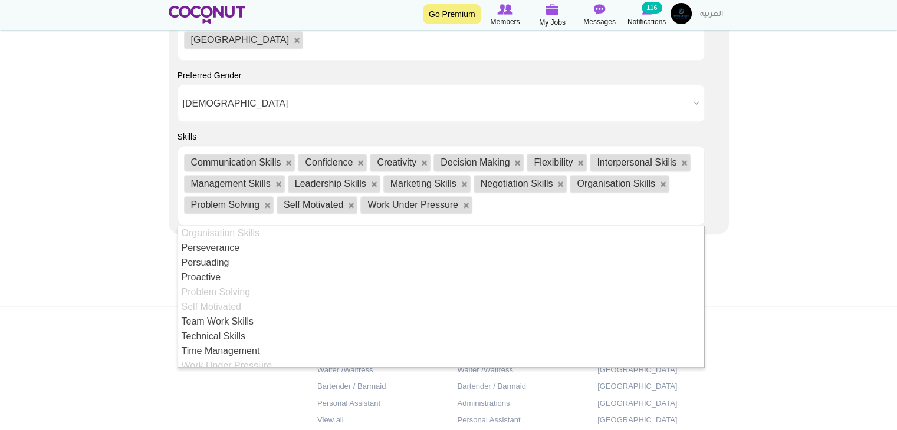
scroll to position [256, 0]
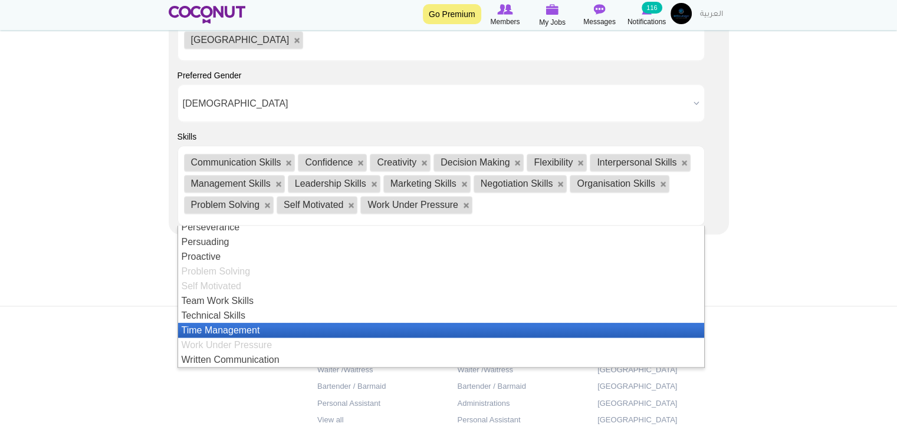
click at [235, 333] on li "Time Management" at bounding box center [441, 330] width 526 height 15
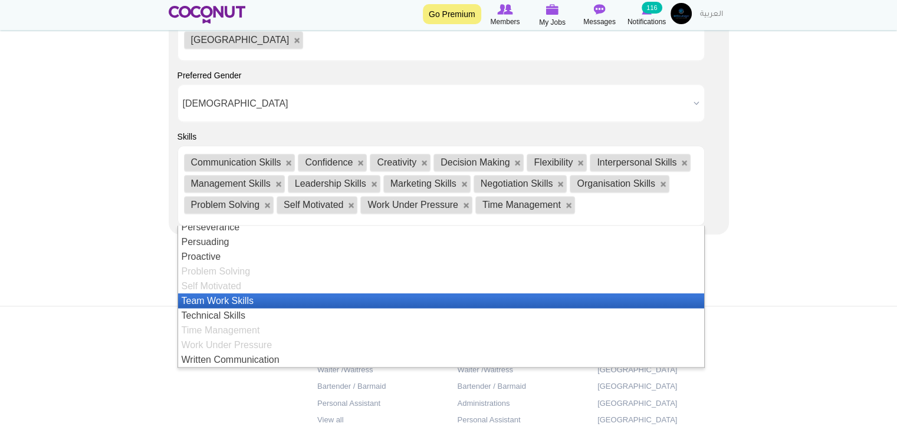
click at [235, 305] on li "Team Work Skills" at bounding box center [441, 301] width 526 height 15
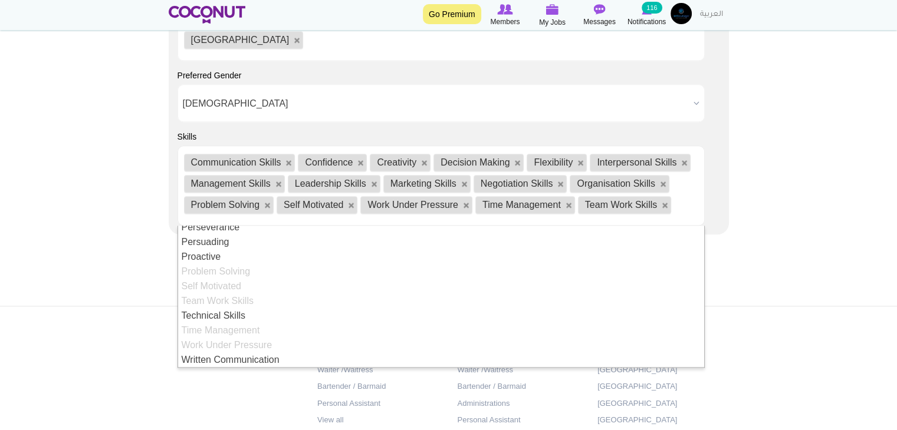
scroll to position [0, 0]
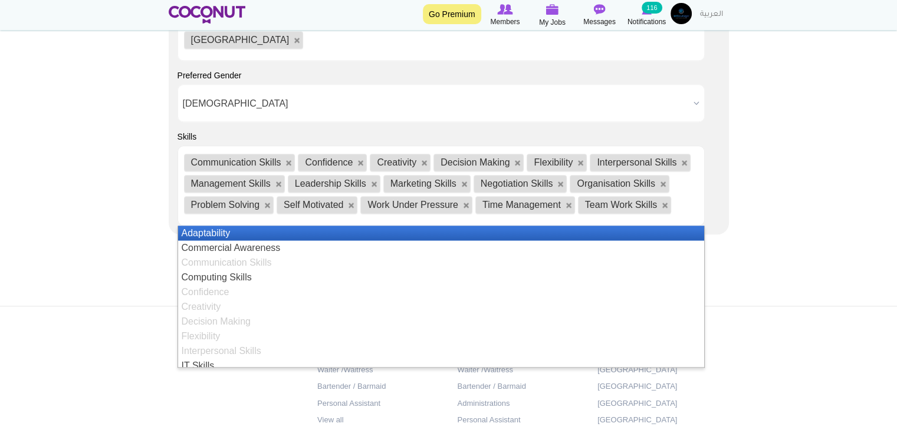
click at [104, 318] on footer "Jobs by Positions Host/Hostess Waiter /Waitress Bartender / Barmaid Personal As…" at bounding box center [448, 401] width 897 height 190
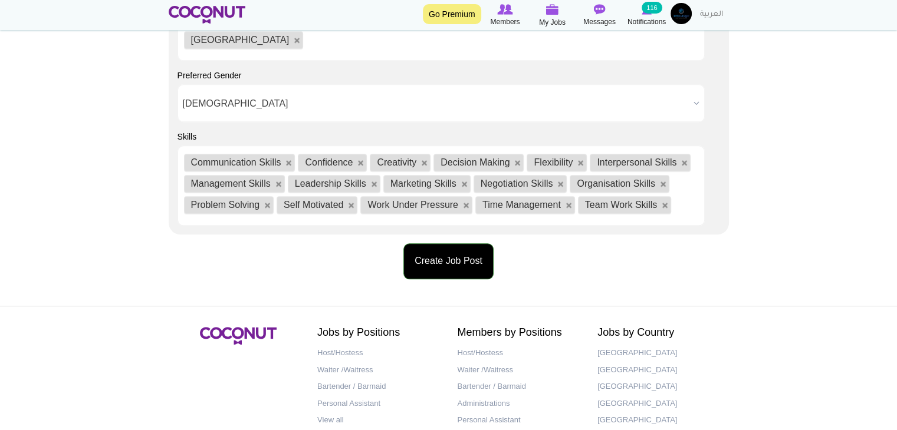
click at [420, 271] on button "Create Job Post" at bounding box center [448, 261] width 90 height 36
